Goal: Transaction & Acquisition: Subscribe to service/newsletter

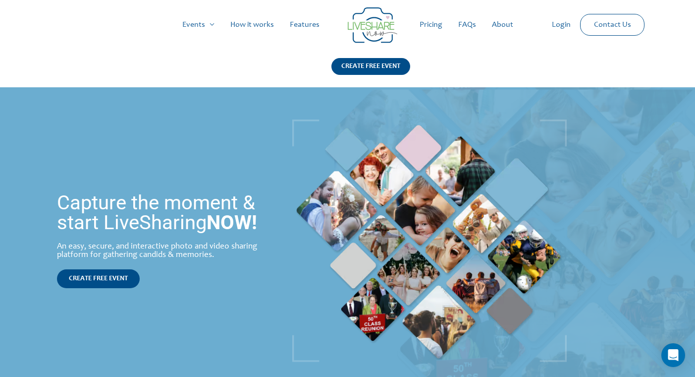
click at [431, 77] on div "Main Menu Events Menu Toggle Weddings Celebrations Reunions How it works Featur…" at bounding box center [347, 43] width 660 height 87
click at [385, 66] on div "CREATE FREE EVENT" at bounding box center [370, 66] width 79 height 17
click at [430, 26] on link "Pricing" at bounding box center [431, 25] width 39 height 32
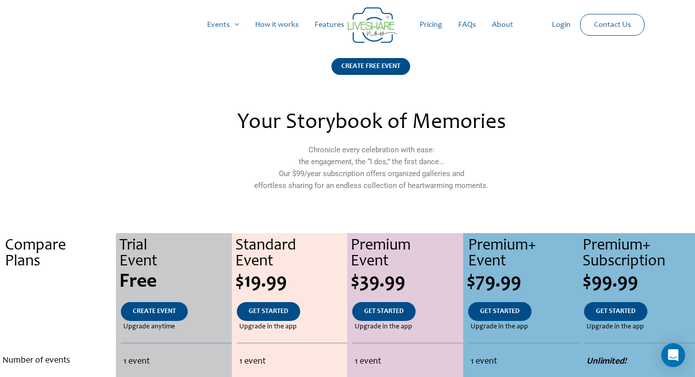
click at [515, 111] on div "Your Storybook of Memories Chronicle every celebration with ease: the engagemen…" at bounding box center [371, 157] width 439 height 101
